Goal: Find specific page/section: Find specific page/section

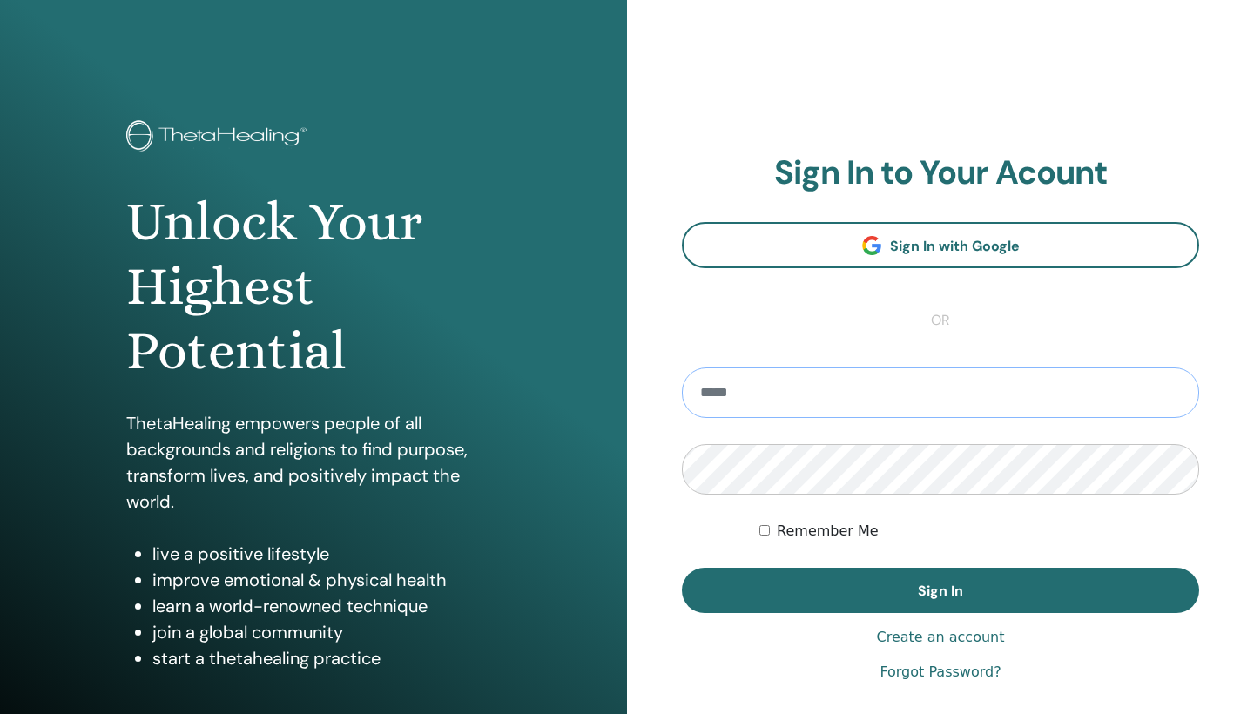
type input "**********"
click at [941, 591] on button "Sign In" at bounding box center [940, 590] width 517 height 45
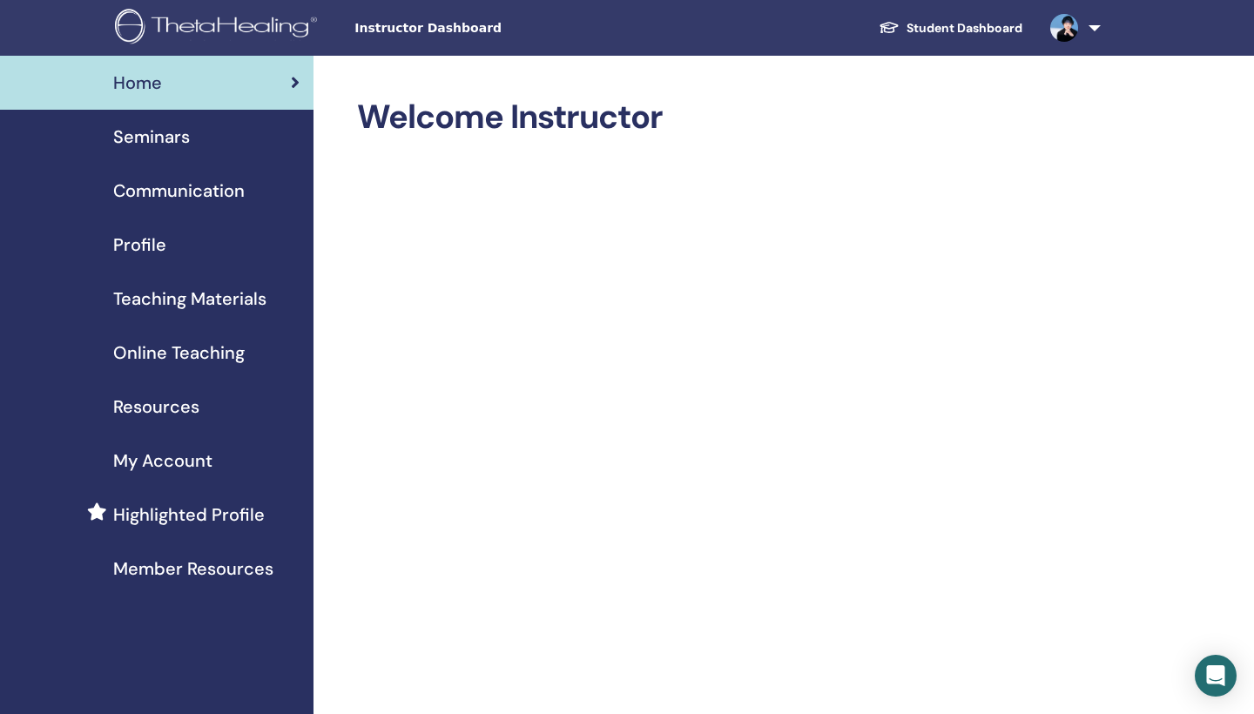
click at [153, 135] on span "Seminars" at bounding box center [151, 137] width 77 height 26
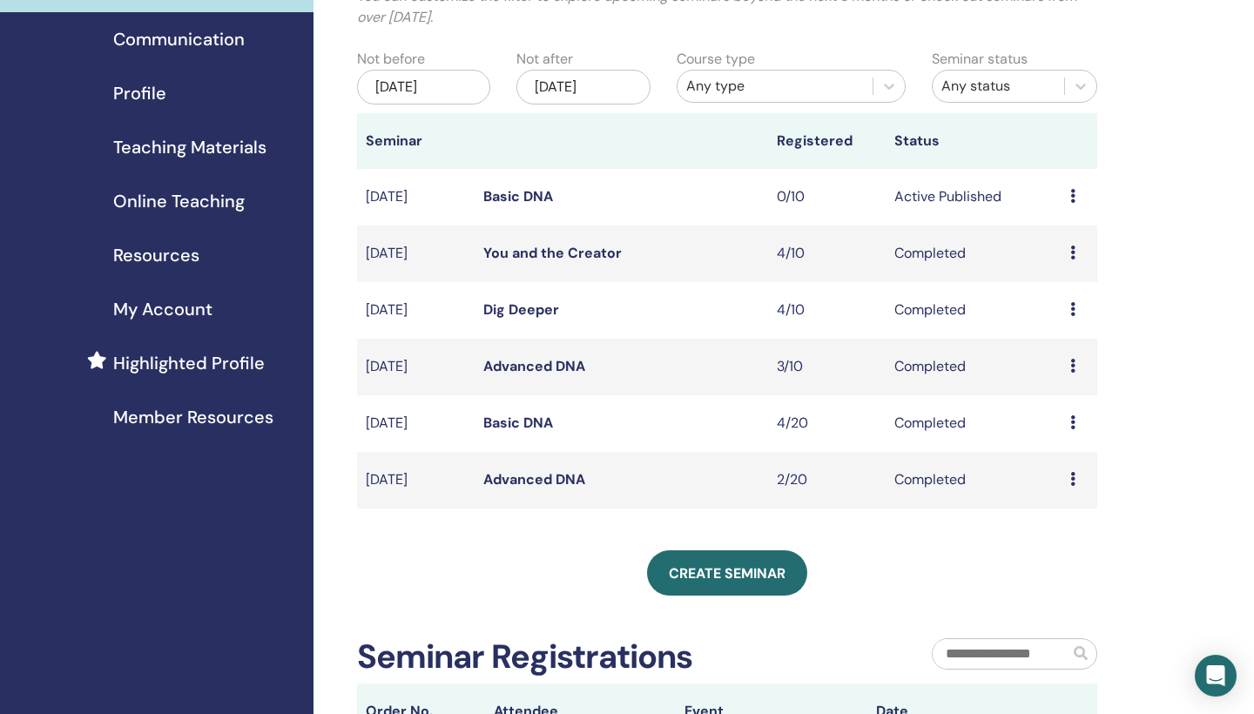
scroll to position [125, 0]
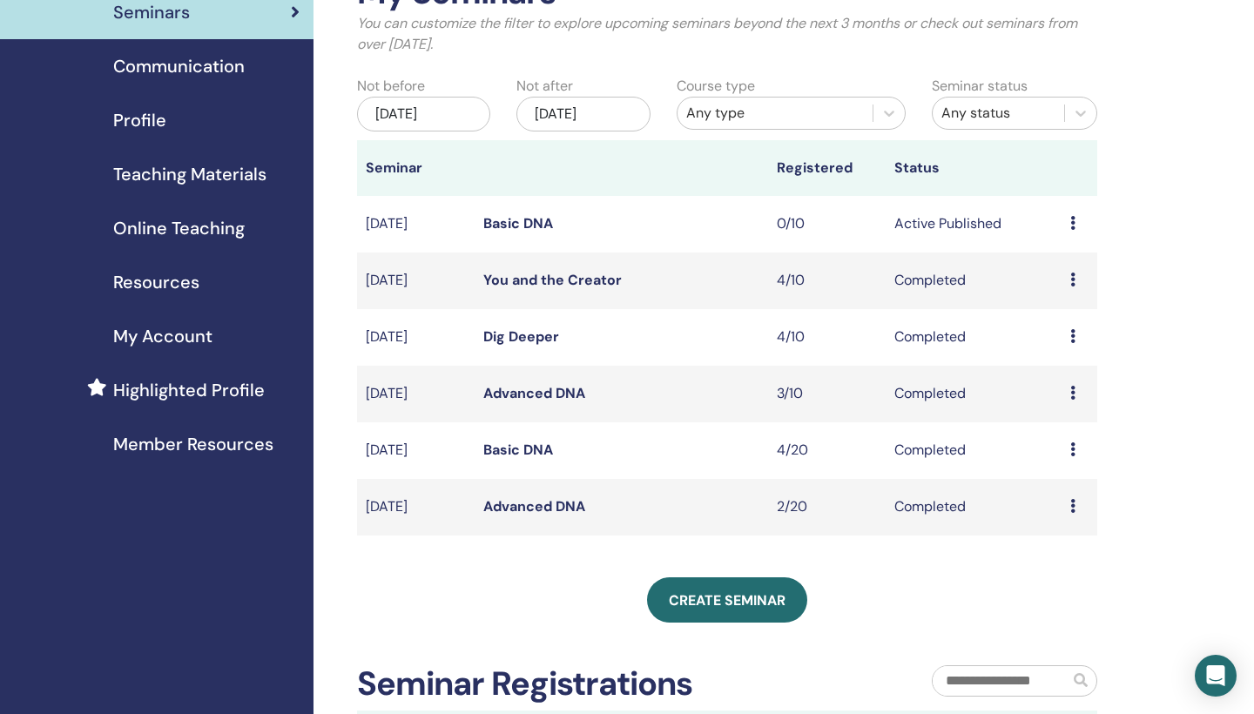
click at [521, 220] on link "Basic DNA" at bounding box center [518, 223] width 70 height 18
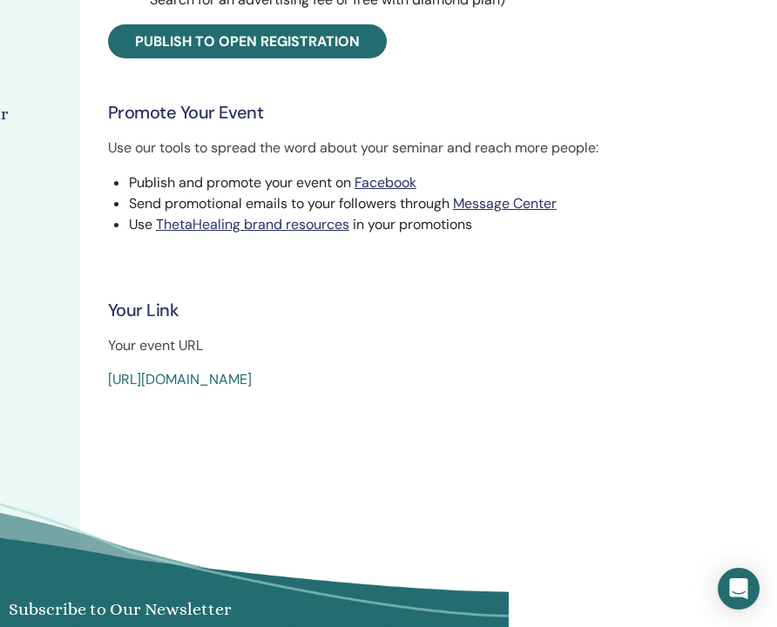
scroll to position [446, 267]
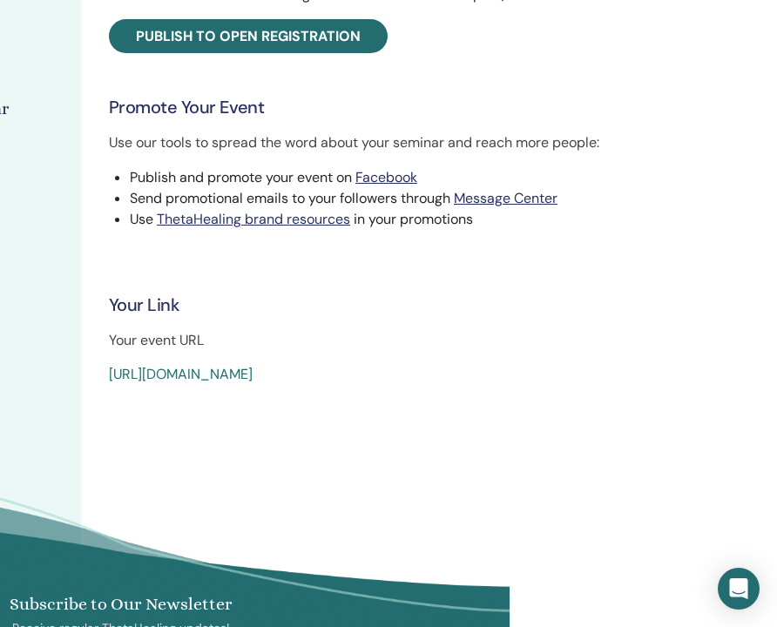
drag, startPoint x: 111, startPoint y: 357, endPoint x: 530, endPoint y: 376, distance: 420.3
click at [530, 376] on div "Basic DNA Event Type Online Event Status Active Published Registrations 0/10 Pu…" at bounding box center [429, 18] width 676 height 733
copy link "[URL][DOMAIN_NAME]"
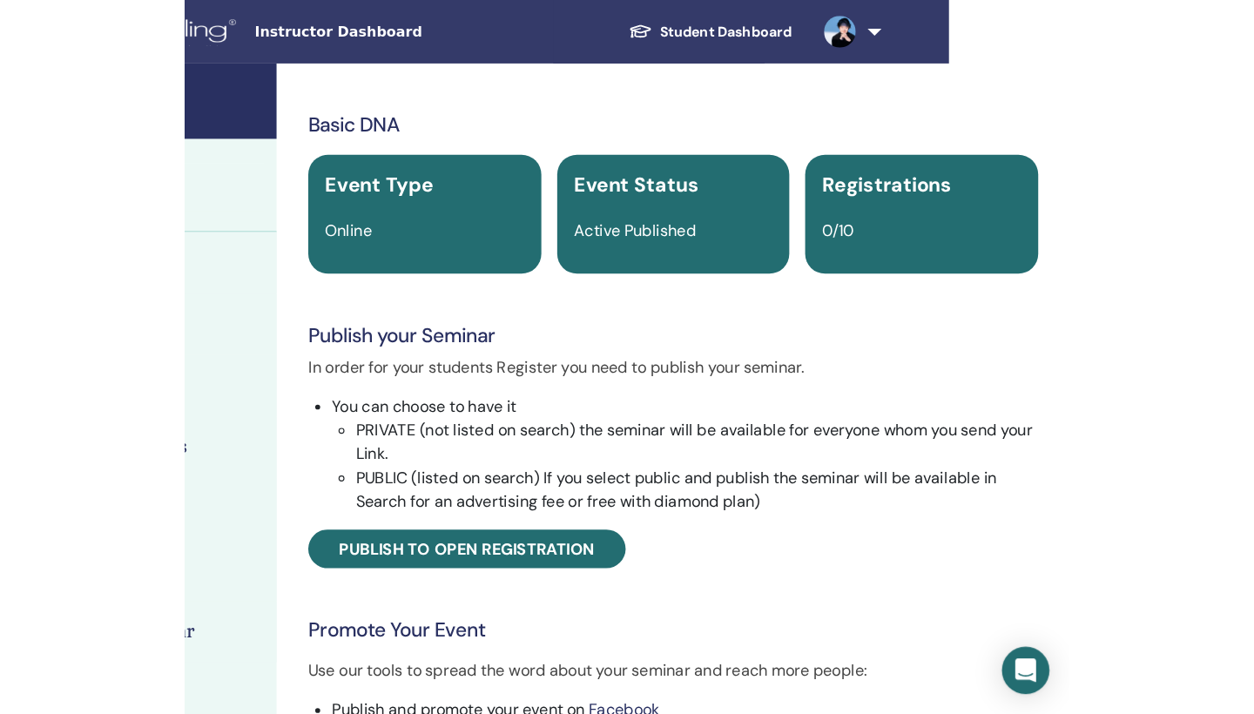
scroll to position [0, 0]
